Goal: Task Accomplishment & Management: Complete application form

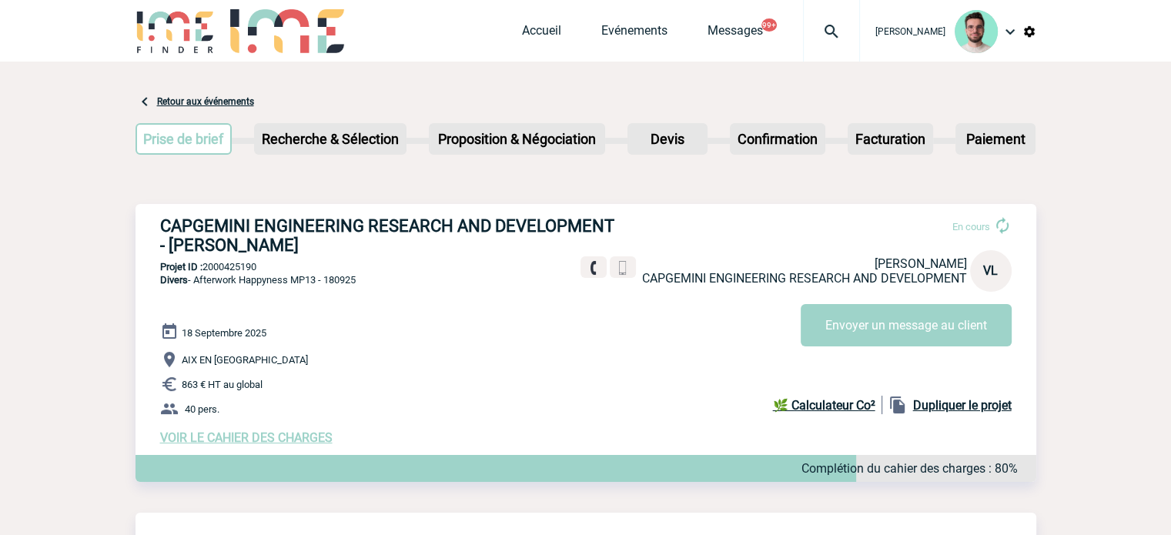
drag, startPoint x: 0, startPoint y: 0, endPoint x: 545, endPoint y: 20, distance: 545.5
click at [545, 20] on div "Accueil Evénements Messages 99+ Projet, client Projet, client" at bounding box center [691, 31] width 338 height 62
click at [545, 22] on div "Accueil Evénements Messages 99+ Projet, client Projet, client" at bounding box center [691, 31] width 338 height 62
click at [539, 33] on link "Accueil" at bounding box center [541, 34] width 39 height 22
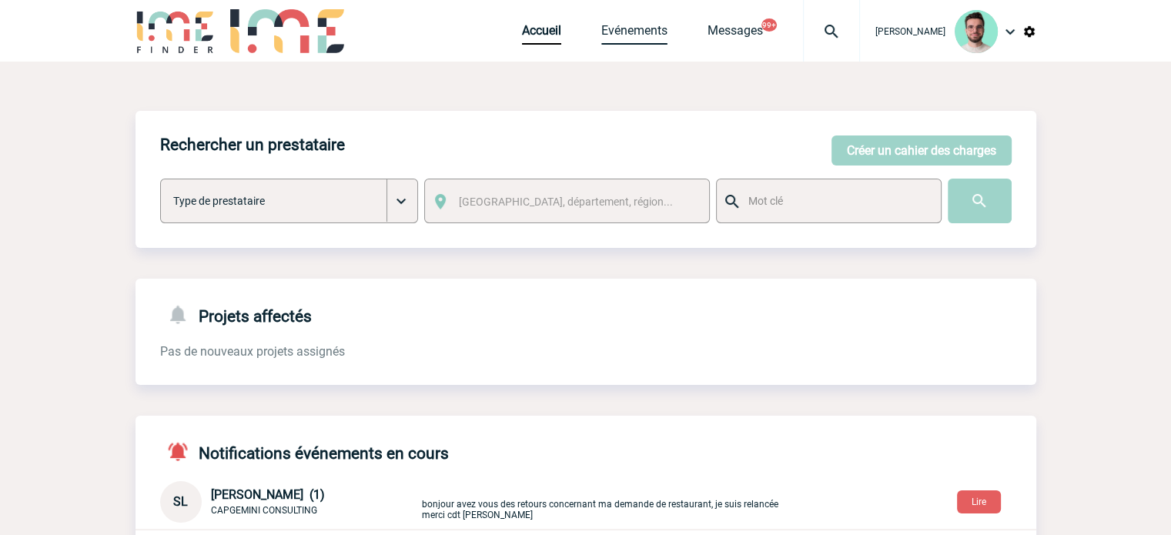
click at [644, 38] on link "Evénements" at bounding box center [634, 34] width 66 height 22
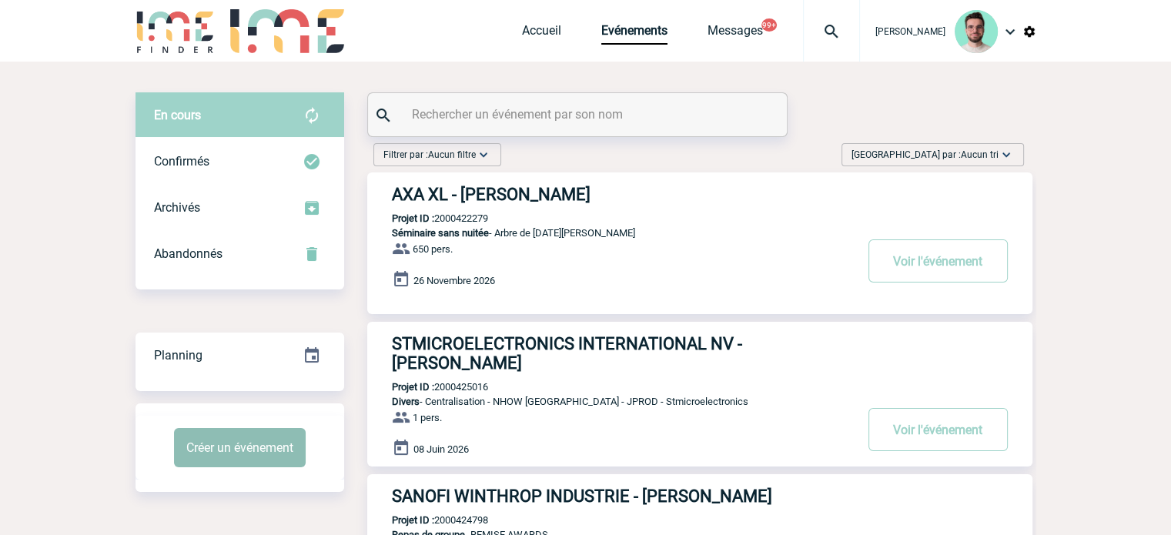
click at [286, 454] on button "Créer un événement" at bounding box center [240, 447] width 132 height 39
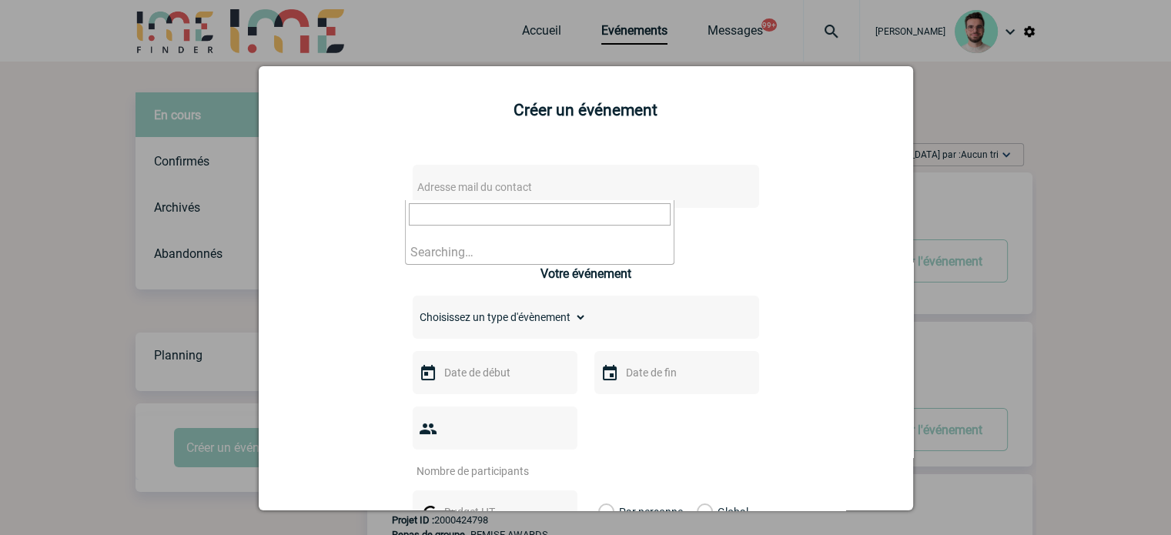
click at [517, 197] on span "Adresse mail du contact" at bounding box center [546, 187] width 270 height 22
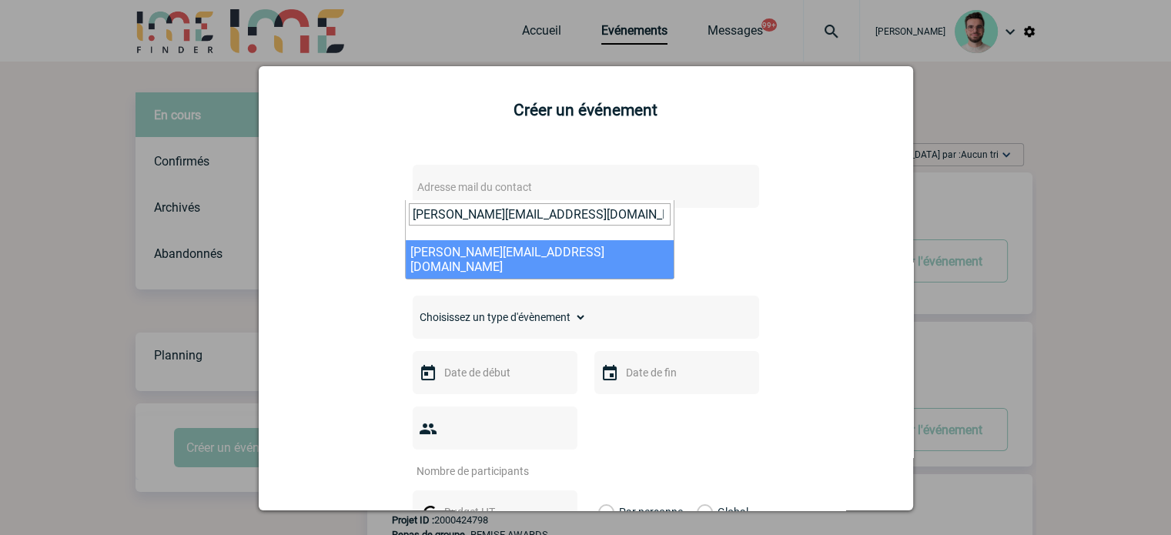
type input "MATHILDE.BARTOLI@PFIZER.COM"
select select "132755"
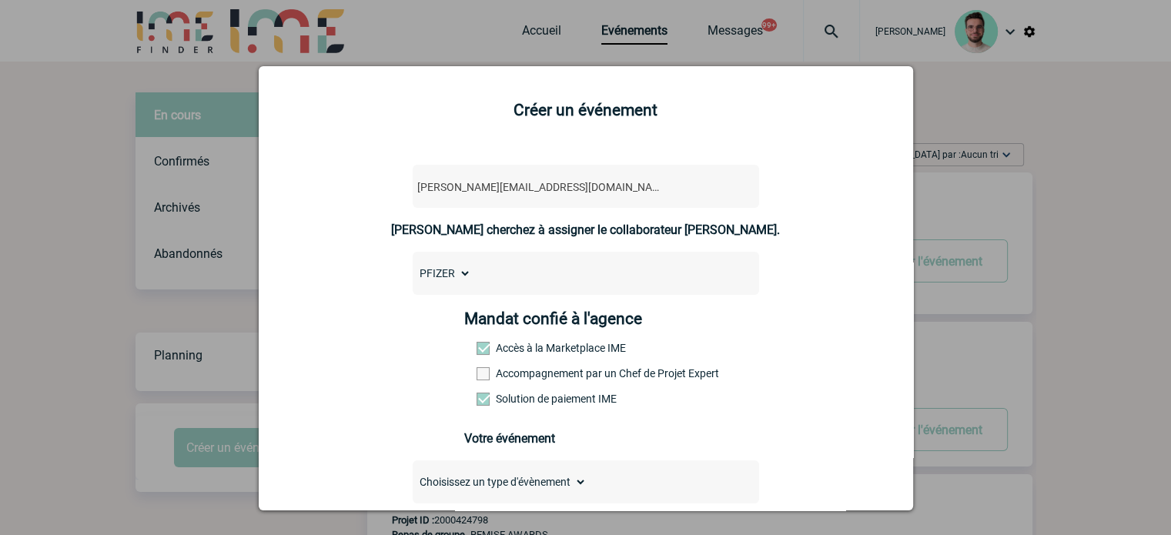
click at [474, 387] on div "Mandat confié à l'agence Accès à la Marketplace IME Accompagnement par un Chef …" at bounding box center [585, 363] width 243 height 107
click at [464, 372] on div "Mandat confié à l'agence Accès à la Marketplace IME Accompagnement par un Chef …" at bounding box center [585, 363] width 243 height 107
click at [477, 375] on span at bounding box center [483, 373] width 13 height 13
click at [0, 0] on input "Accompagnement par un Chef de Projet Expert" at bounding box center [0, 0] width 0 height 0
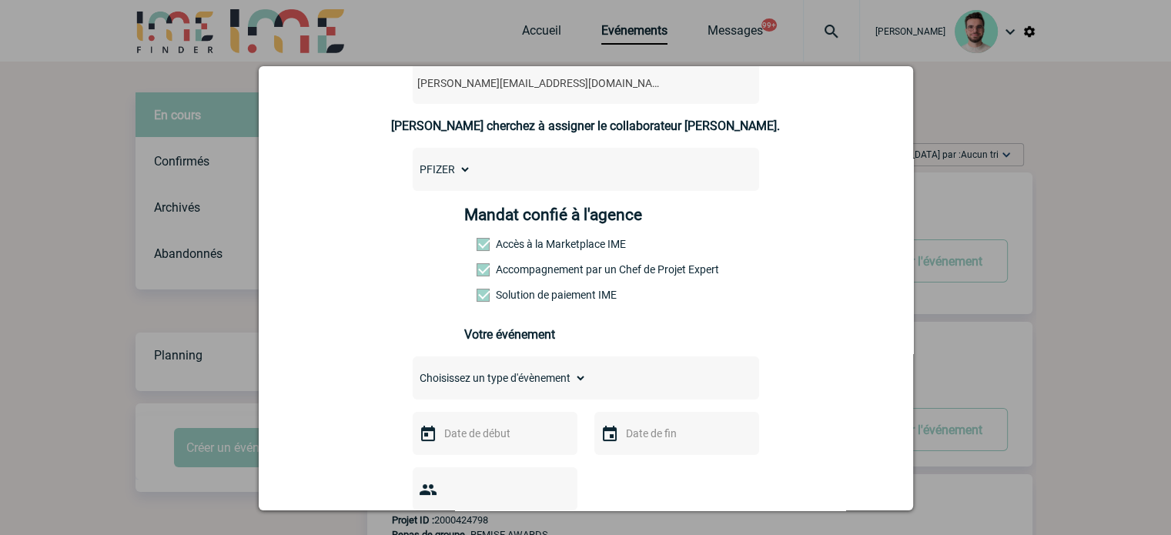
scroll to position [231, 0]
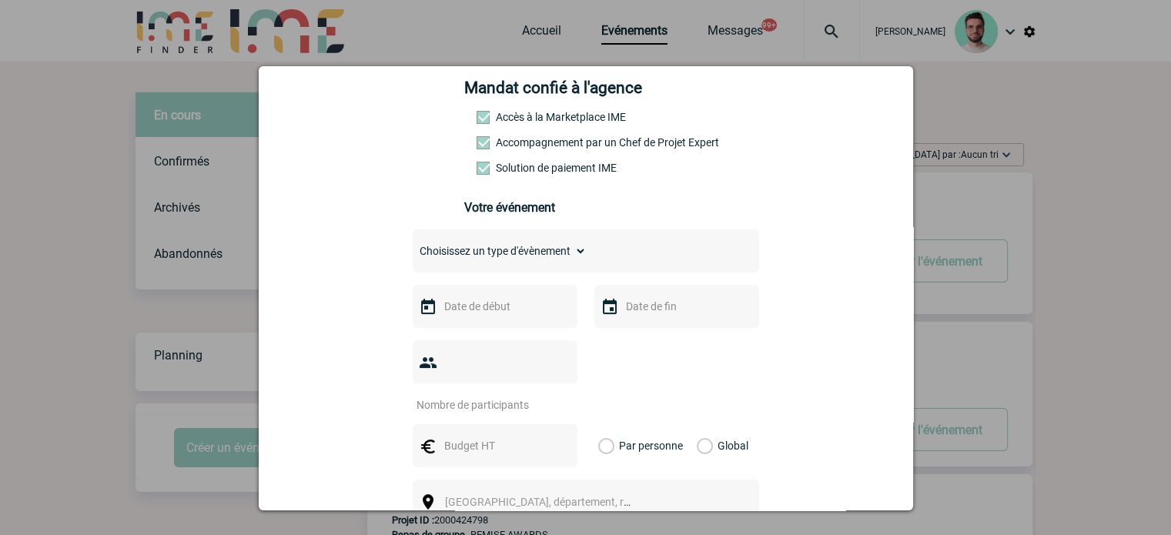
click at [473, 246] on select "Choisissez un type d'évènement Séminaire avec nuitée Séminaire sans nuitée Repa…" at bounding box center [500, 251] width 174 height 22
click at [524, 259] on select "Choisissez un type d'évènement Séminaire avec nuitée Séminaire sans nuitée Repa…" at bounding box center [500, 251] width 174 height 22
select select "1"
click at [413, 245] on select "Choisissez un type d'évènement Séminaire avec nuitée Séminaire sans nuitée Repa…" at bounding box center [500, 251] width 174 height 22
click at [484, 308] on input "text" at bounding box center [493, 306] width 106 height 20
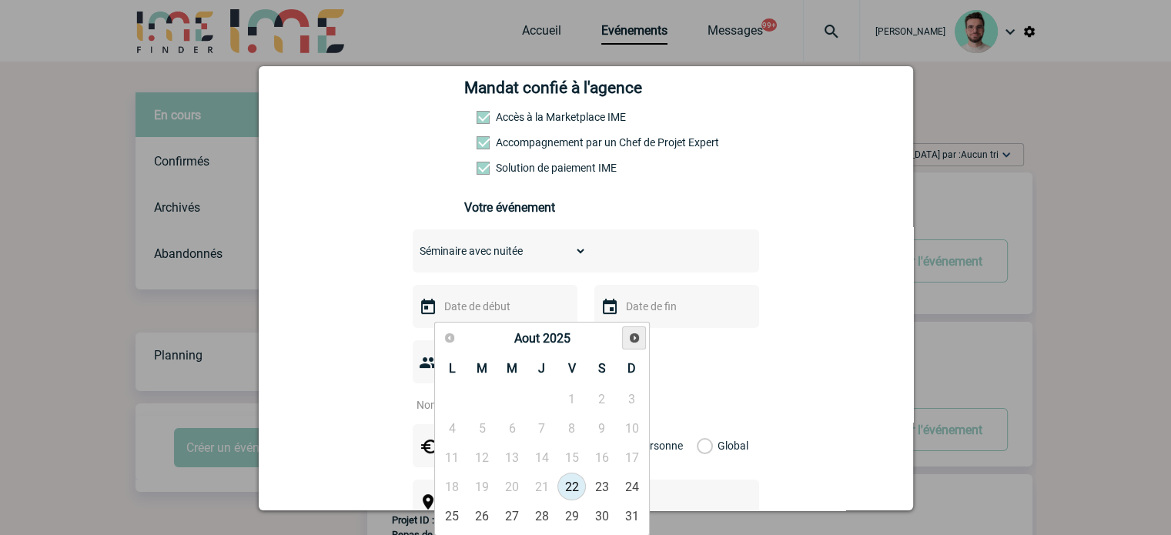
click at [644, 336] on link "Suivant" at bounding box center [634, 338] width 24 height 24
click at [450, 480] on link "22" at bounding box center [452, 487] width 28 height 28
type input "22-09-2025"
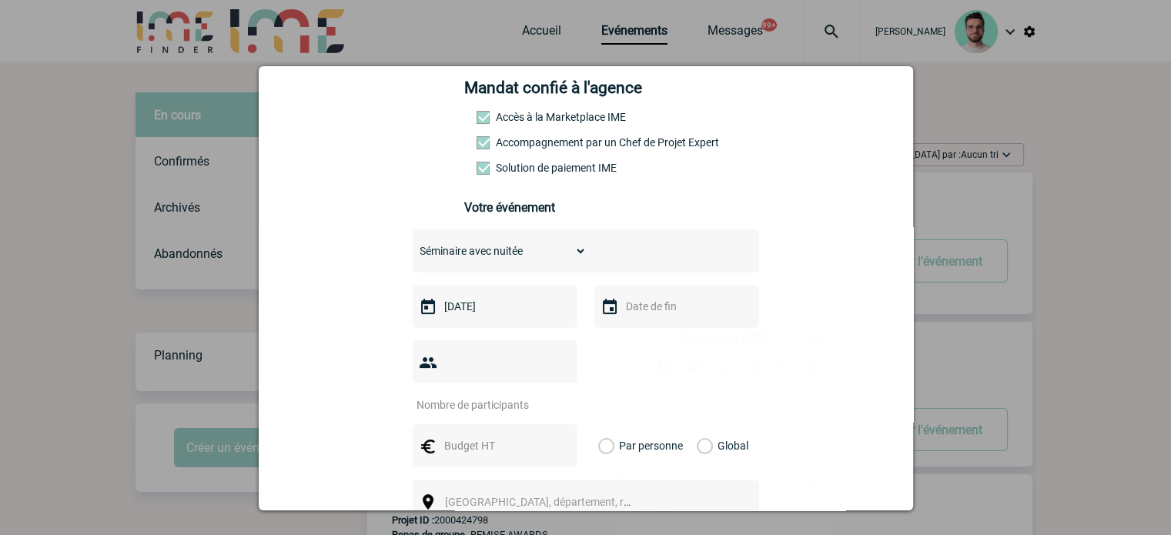
click at [661, 316] on input "text" at bounding box center [675, 306] width 106 height 20
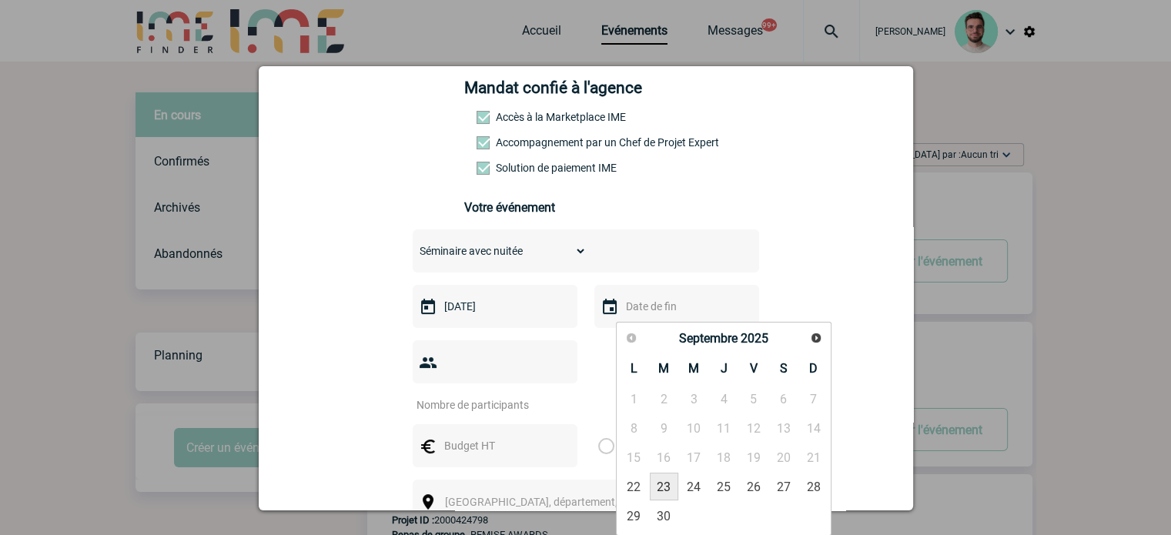
click at [662, 481] on link "23" at bounding box center [664, 487] width 28 height 28
type input "23-09-2025"
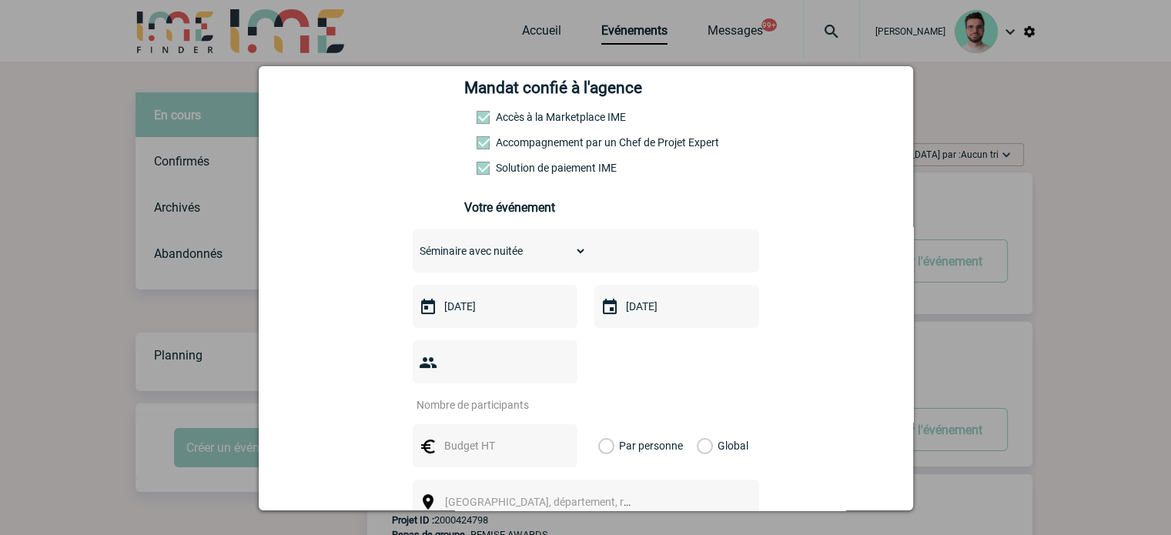
click at [505, 395] on input "number" at bounding box center [485, 405] width 145 height 20
type input "10"
click at [477, 436] on input "text" at bounding box center [493, 446] width 106 height 20
type input "5000"
click at [701, 428] on label "Global" at bounding box center [702, 445] width 10 height 43
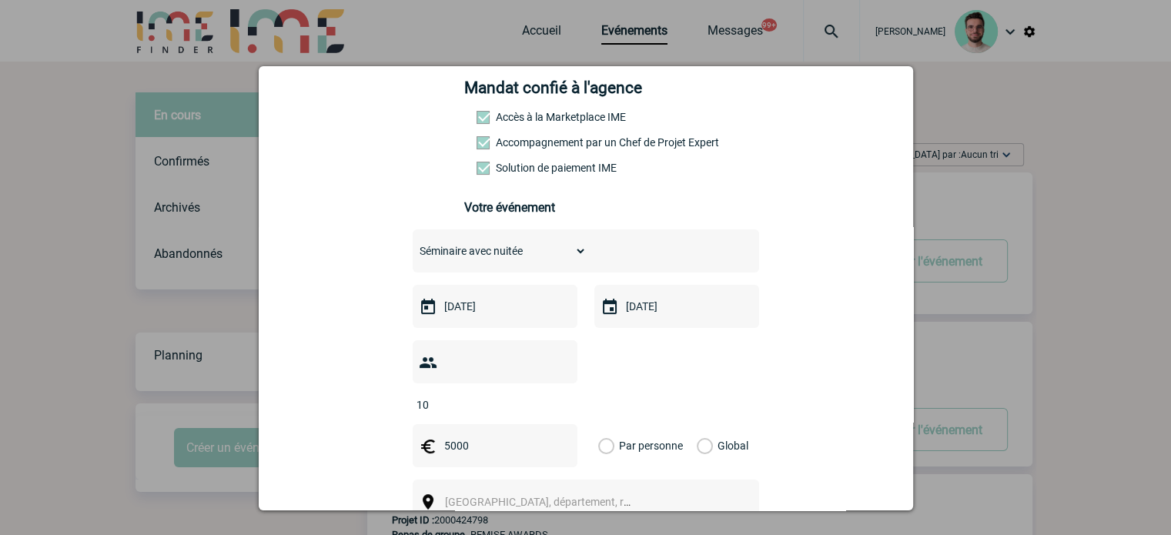
click at [0, 0] on input "Global" at bounding box center [0, 0] width 0 height 0
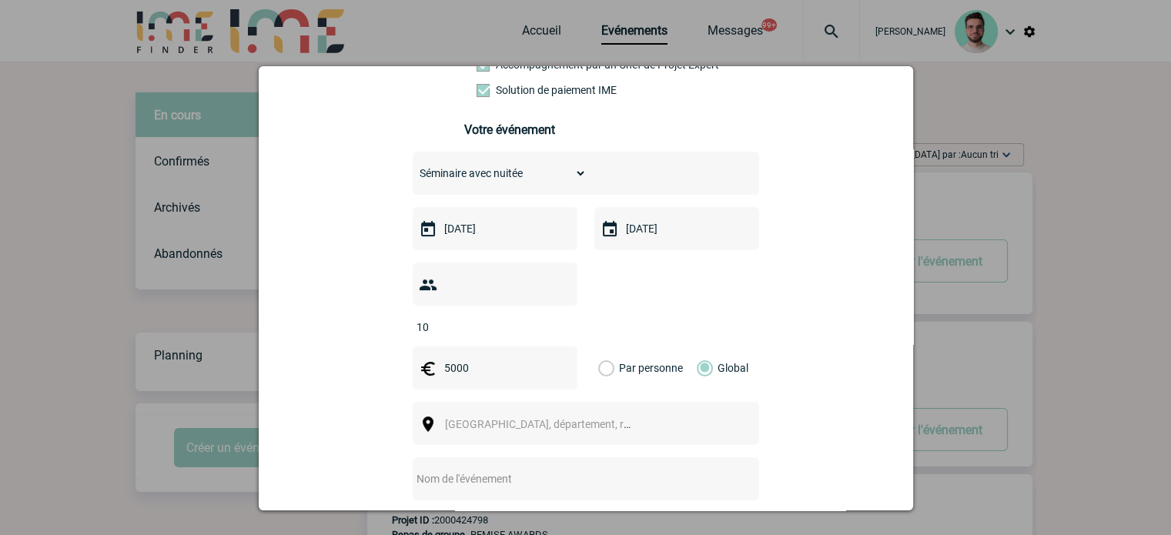
scroll to position [462, 0]
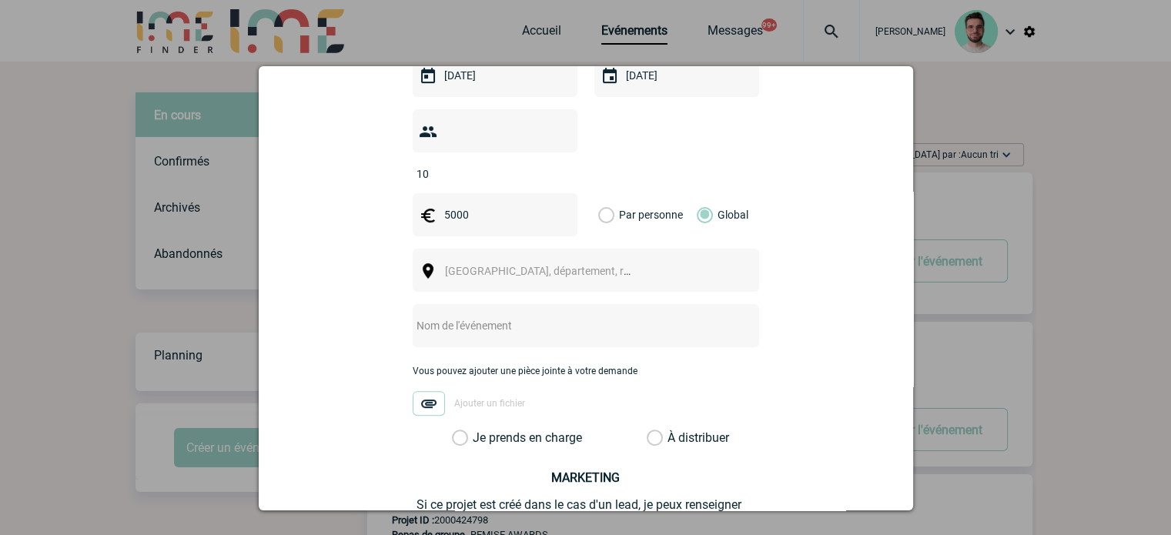
click at [514, 249] on div "[GEOGRAPHIC_DATA], département, région..." at bounding box center [586, 270] width 347 height 43
click at [514, 265] on span "[GEOGRAPHIC_DATA], département, région..." at bounding box center [552, 271] width 214 height 12
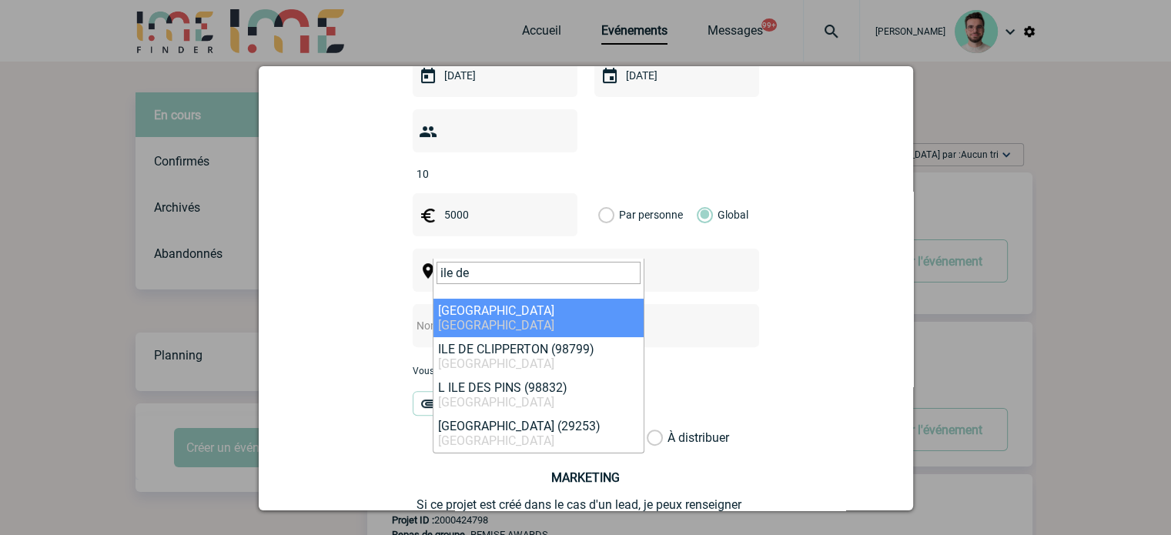
type input "ile de"
select select "2"
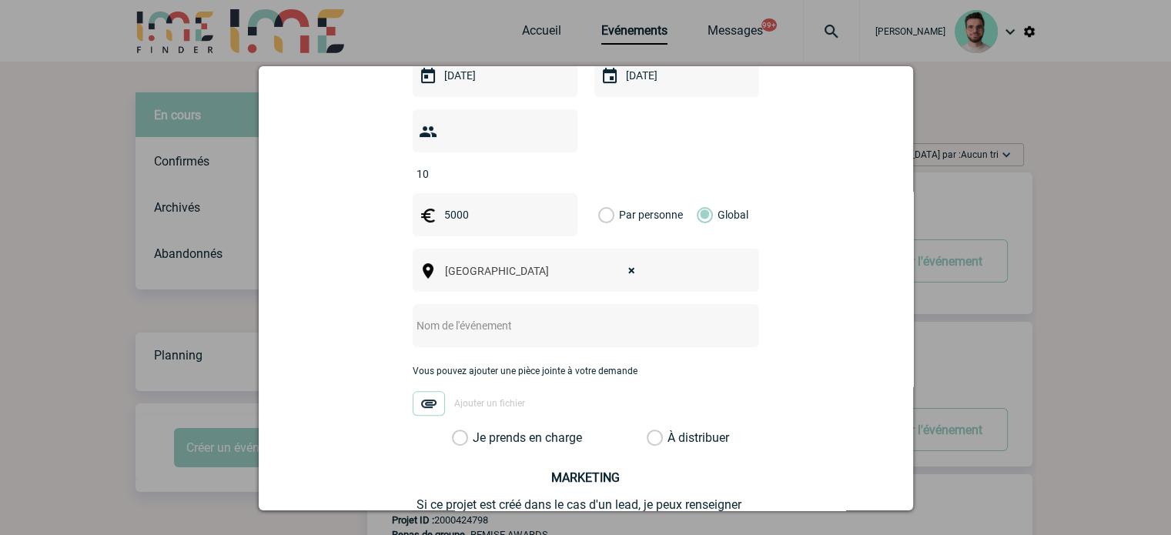
click at [517, 313] on div at bounding box center [586, 325] width 347 height 43
click at [520, 316] on input "text" at bounding box center [566, 326] width 306 height 20
type input "Séminaire des 22 et 23 septembre - Pfizer"
drag, startPoint x: 529, startPoint y: 403, endPoint x: 536, endPoint y: 412, distance: 11.6
click at [534, 409] on div "Choisissez un type d'évènement Séminaire avec nuitée Séminaire sans nuitée Repa…" at bounding box center [586, 221] width 347 height 447
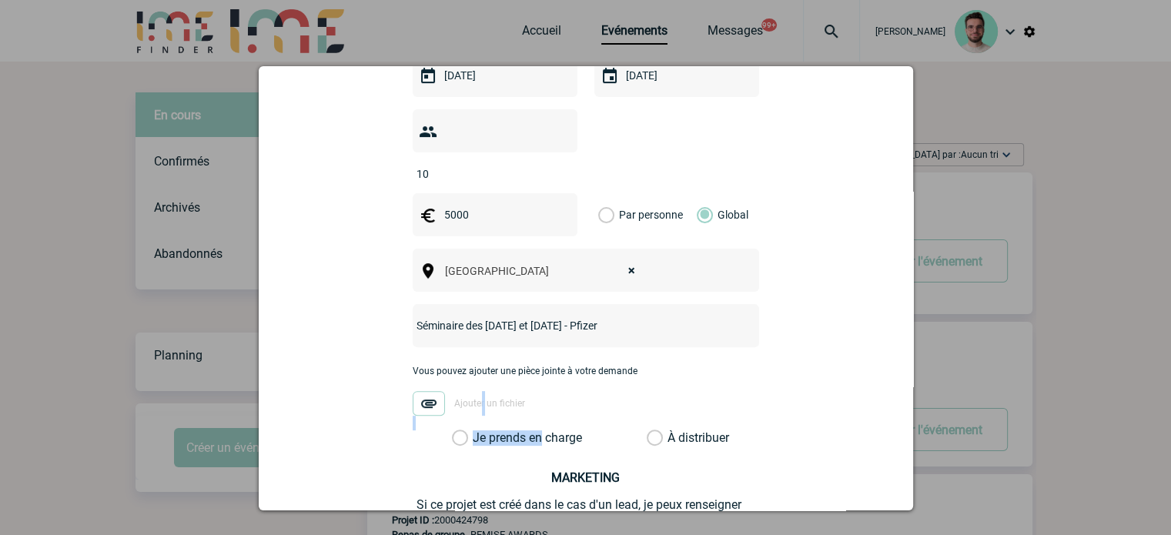
click at [478, 430] on label "Je prends en charge" at bounding box center [465, 437] width 26 height 15
click at [0, 0] on input "Je prends en charge" at bounding box center [0, 0] width 0 height 0
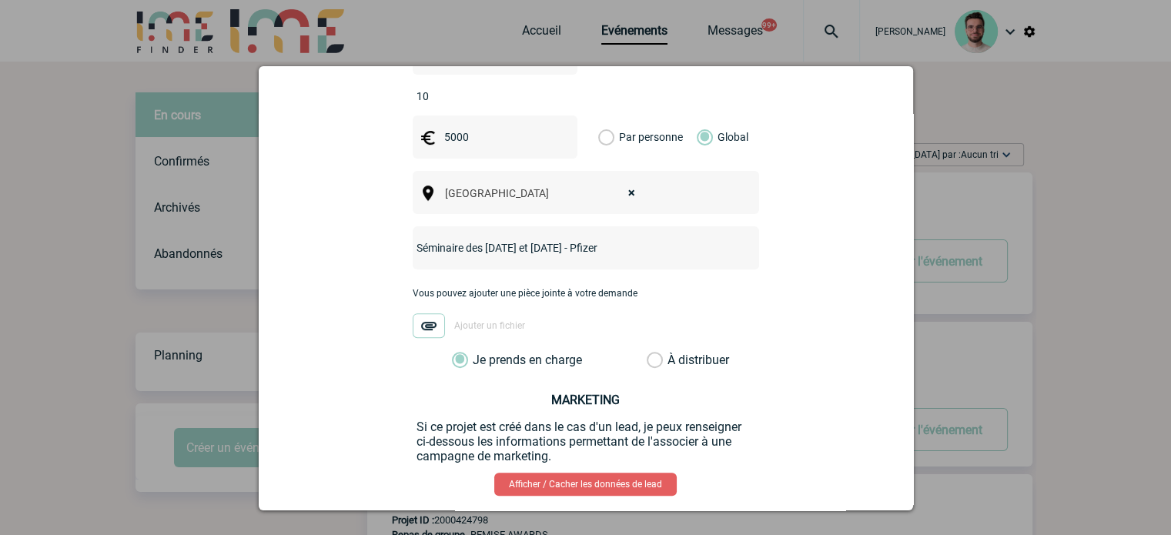
scroll to position [599, 0]
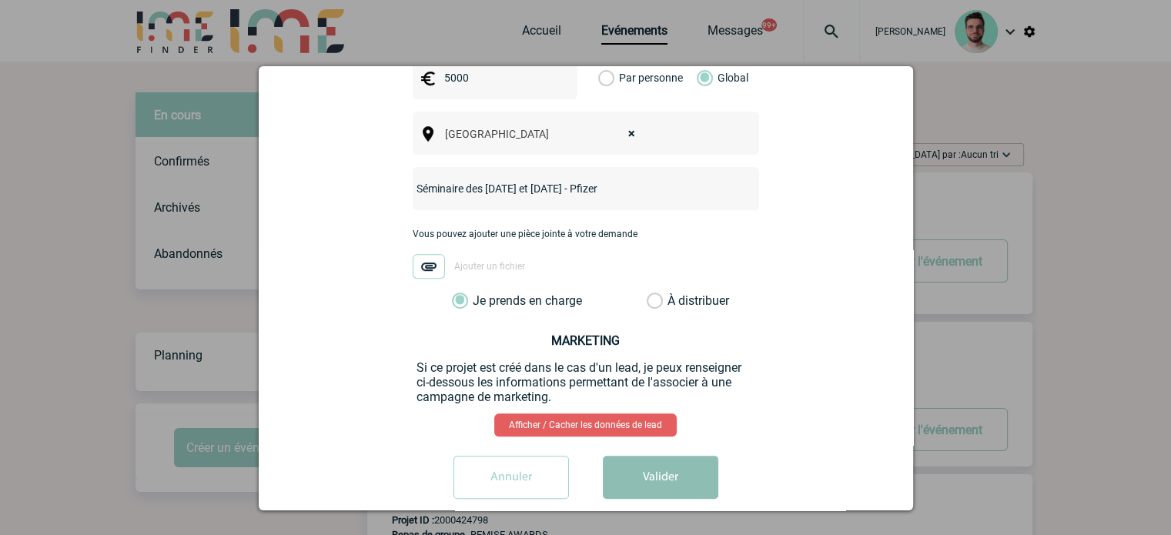
click at [650, 473] on button "Valider" at bounding box center [661, 477] width 116 height 43
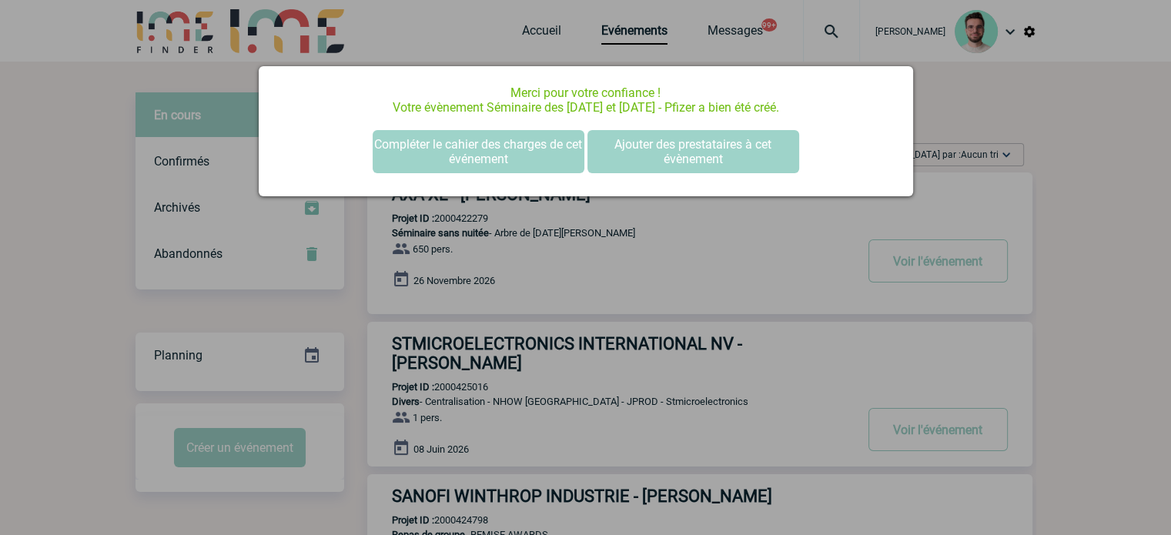
scroll to position [0, 0]
click at [504, 152] on button "Compléter le cahier des charges de cet événement" at bounding box center [479, 151] width 212 height 43
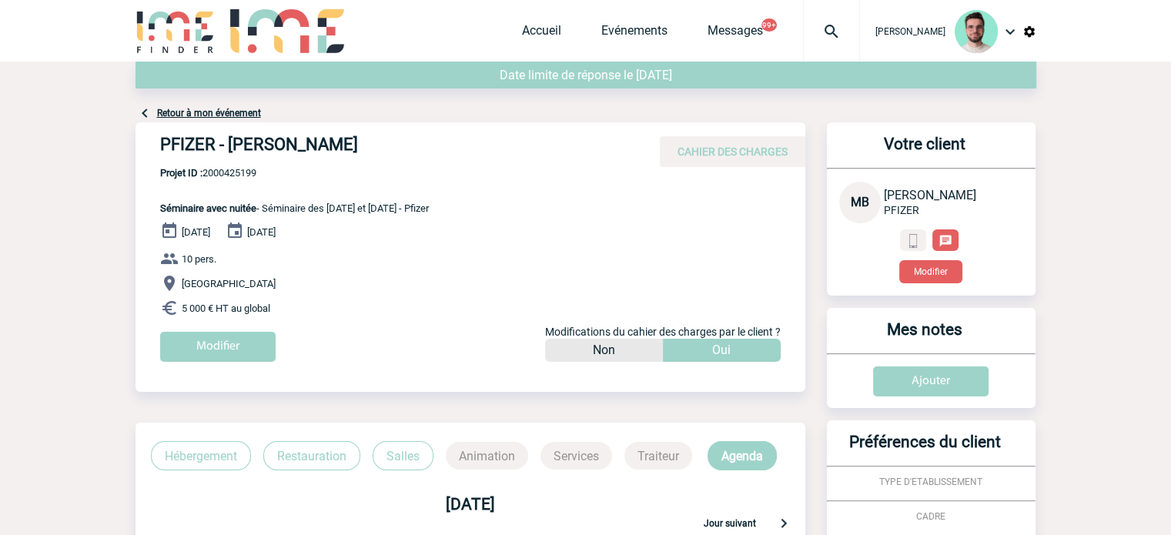
click at [236, 112] on link "Retour à mon événement" at bounding box center [209, 113] width 104 height 11
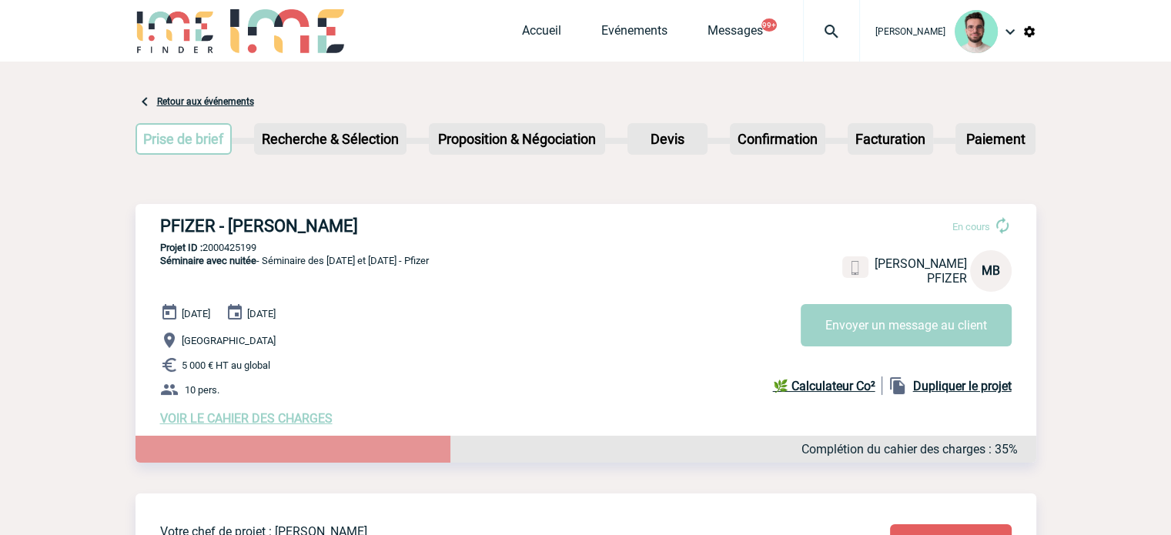
click at [323, 236] on h3 "PFIZER - Mathilde BARTOLI" at bounding box center [391, 225] width 462 height 19
copy div "PFIZER - Mathilde BARTOLI"
click at [216, 243] on p "Projet ID : 2000425199" at bounding box center [586, 248] width 901 height 12
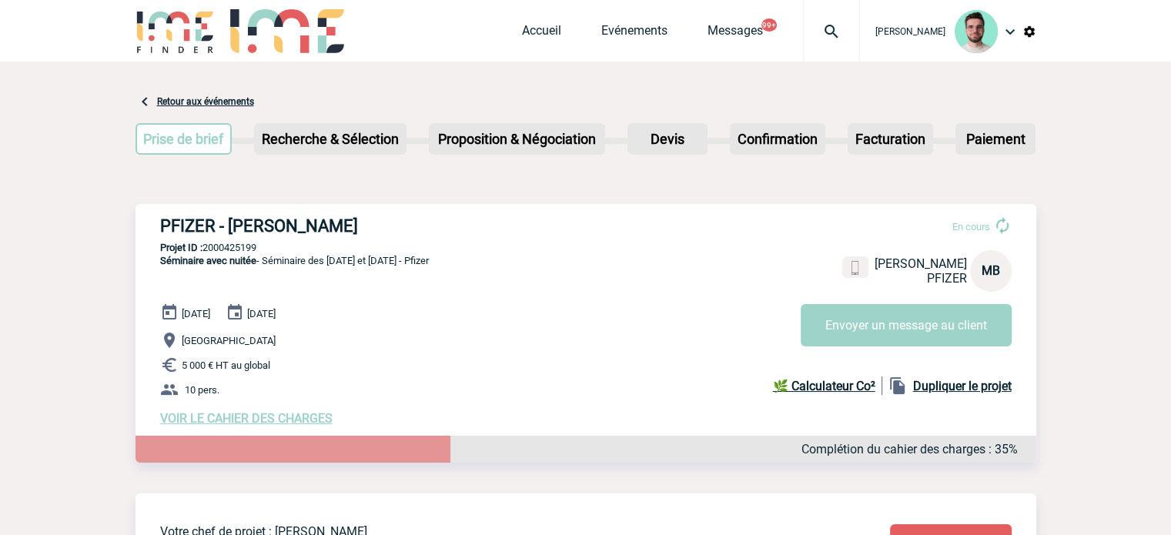
click at [216, 243] on p "Projet ID : 2000425199" at bounding box center [586, 248] width 901 height 12
copy p "2000425199"
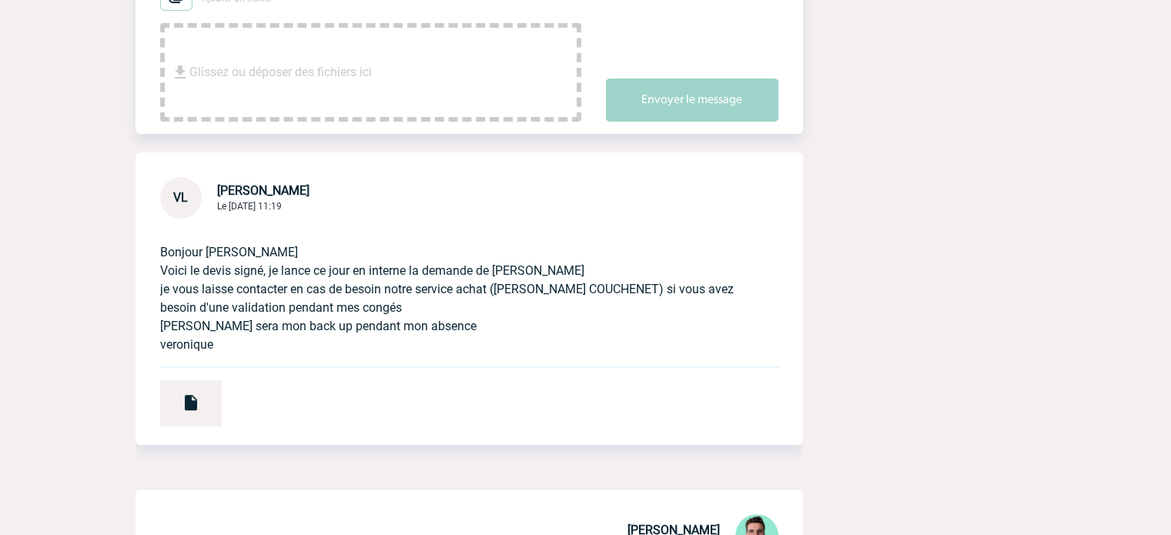
scroll to position [308, 0]
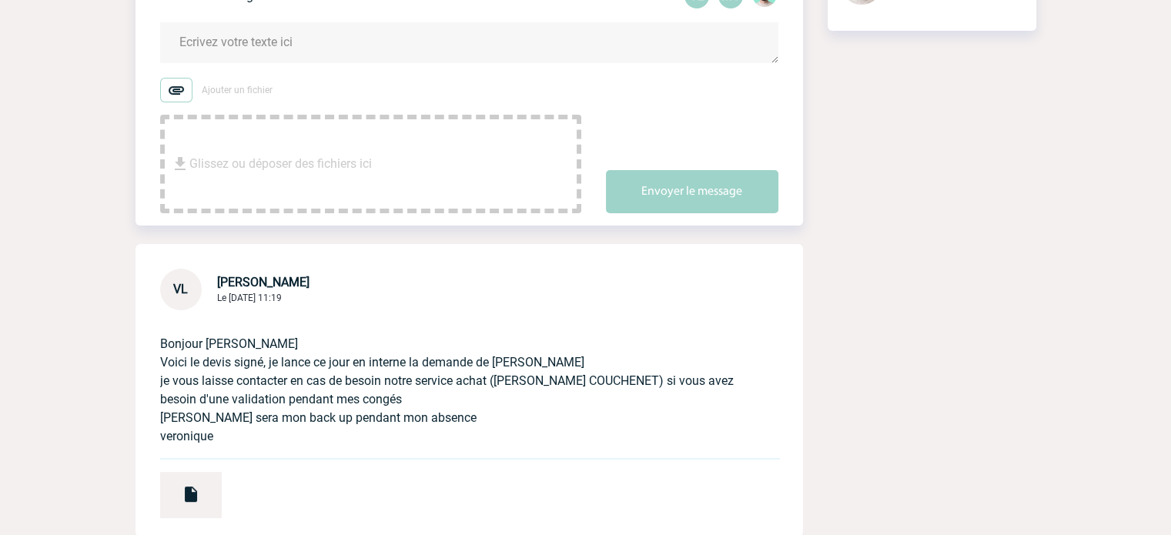
click at [326, 66] on form "Ajouter un fichier Glissez ou déposer des fichiers ici Envoyer le message" at bounding box center [481, 108] width 643 height 210
click at [334, 49] on textarea at bounding box center [469, 42] width 618 height 41
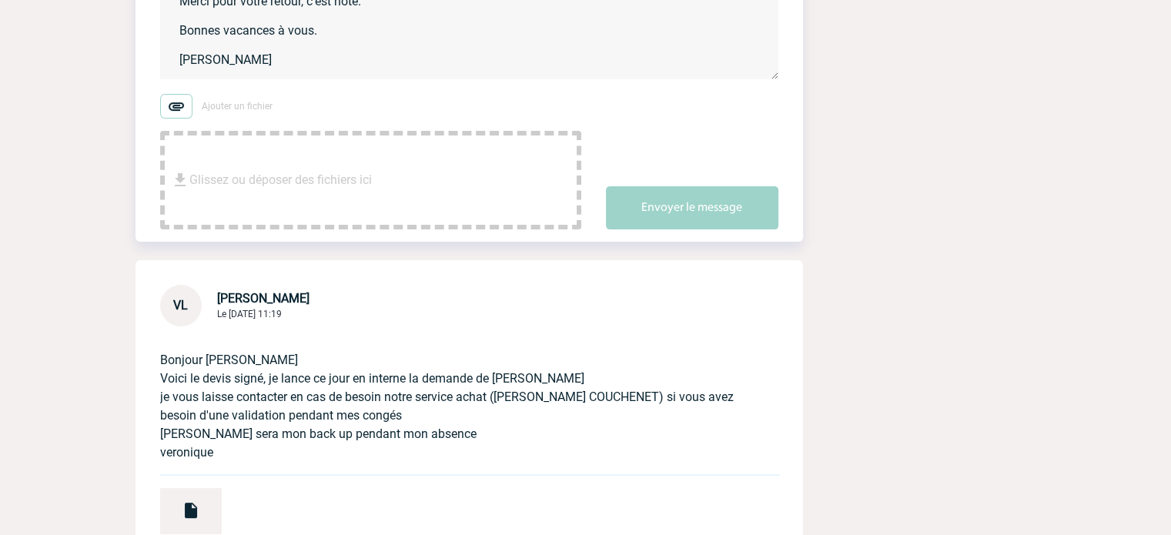
scroll to position [462, 0]
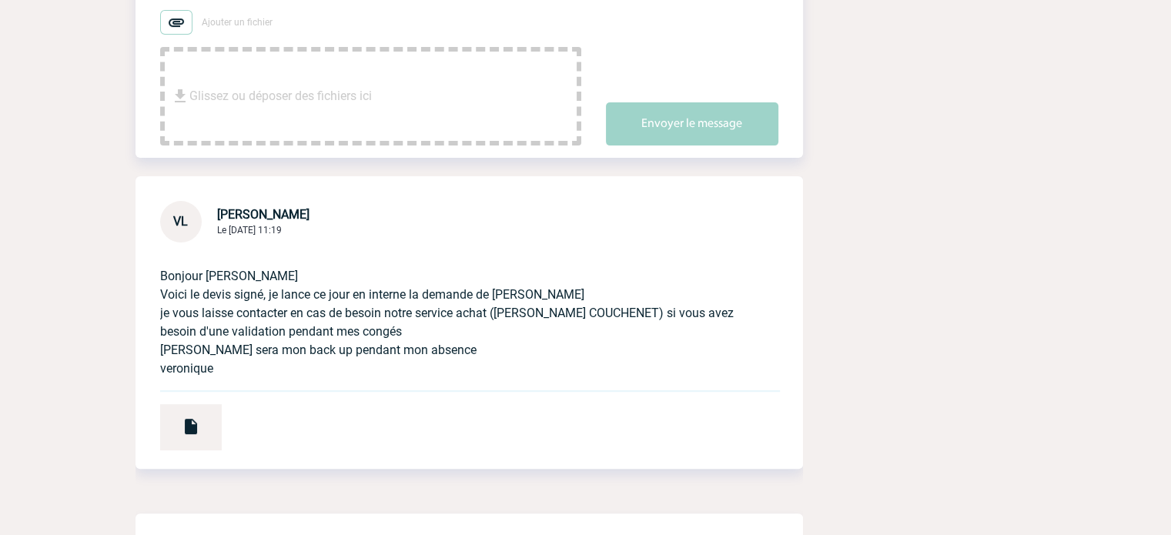
type textarea "Véronique, Merci pour votre retour, c'est noté. Bonnes vacances à vous. [PERSON…"
click at [710, 89] on div "Envoyer le message" at bounding box center [704, 110] width 197 height 69
click at [701, 128] on button "Envoyer le message" at bounding box center [692, 123] width 172 height 43
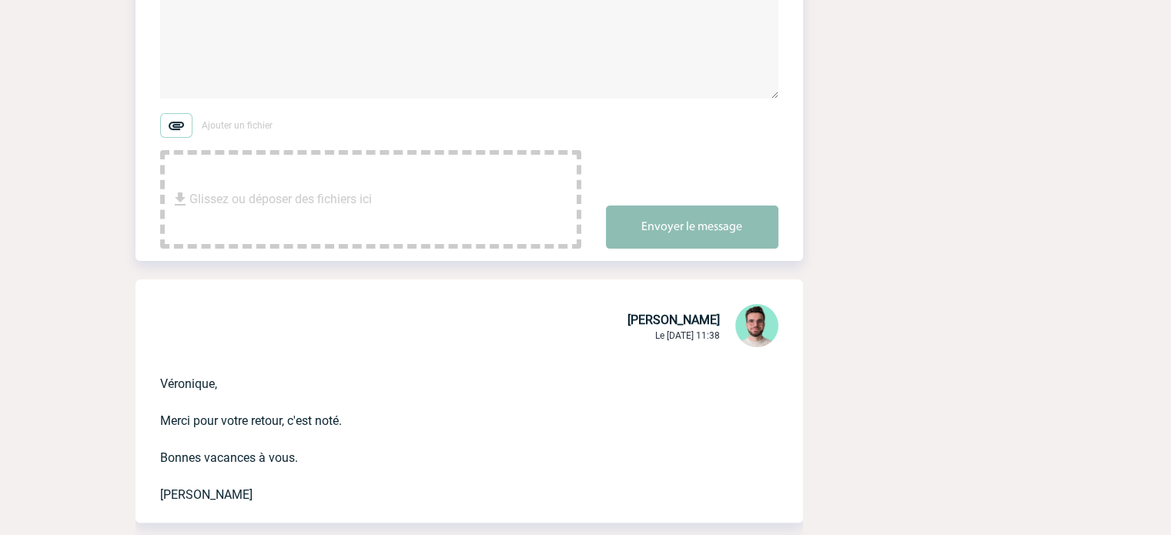
scroll to position [154, 0]
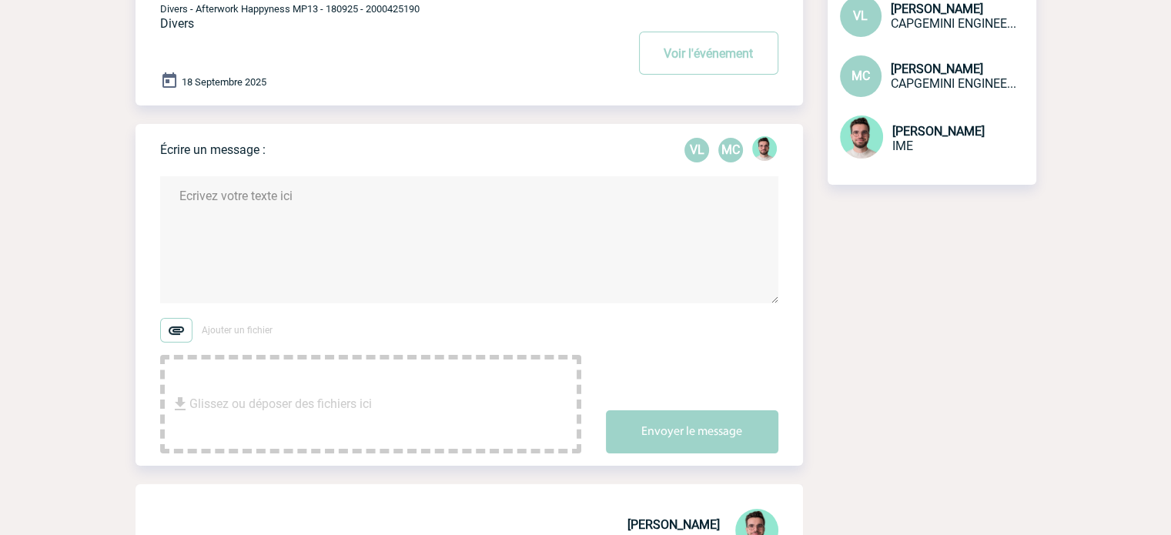
click at [721, 79] on div "18 Septembre 2025" at bounding box center [481, 83] width 643 height 22
click at [721, 48] on button "Voir l'événement" at bounding box center [708, 53] width 139 height 43
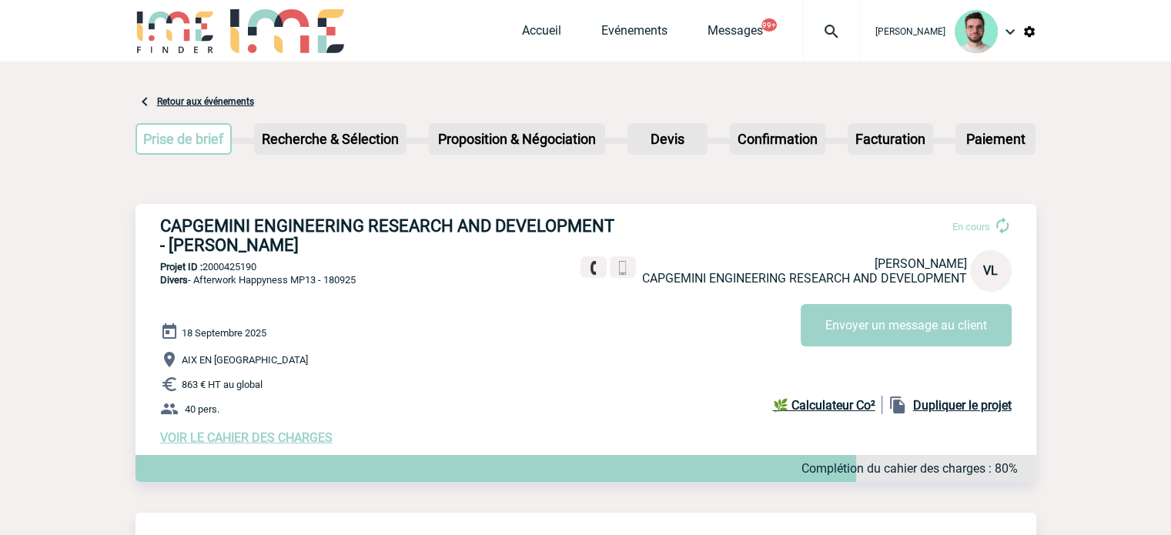
click at [554, 39] on div "Accueil Evénements Messages 99+ Projet, client Projet, client" at bounding box center [691, 31] width 338 height 62
click at [542, 34] on link "Accueil" at bounding box center [541, 34] width 39 height 22
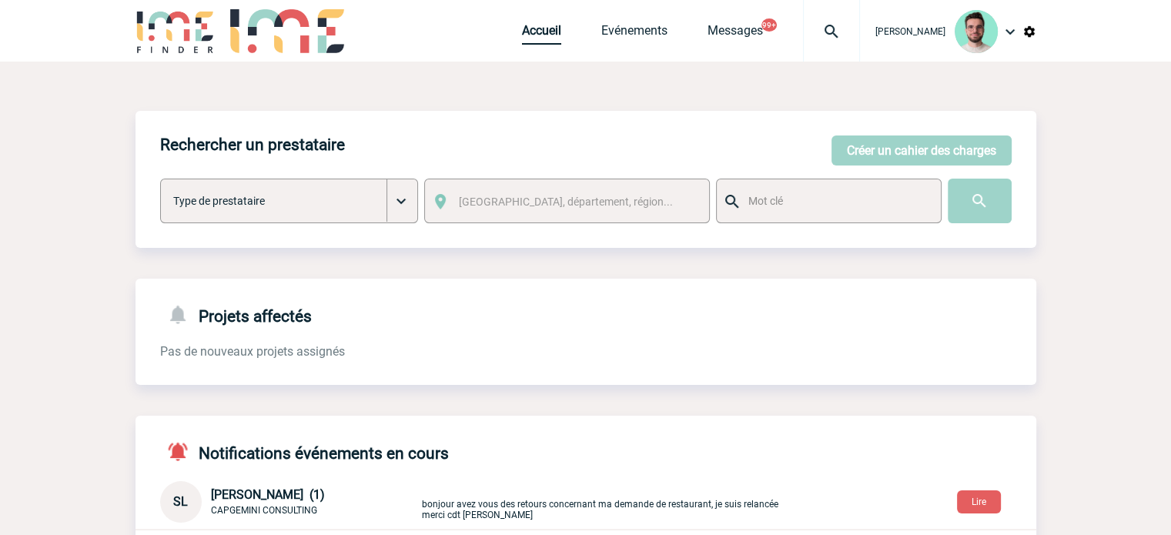
click at [527, 24] on link "Accueil" at bounding box center [541, 34] width 39 height 22
